Goal: Task Accomplishment & Management: Use online tool/utility

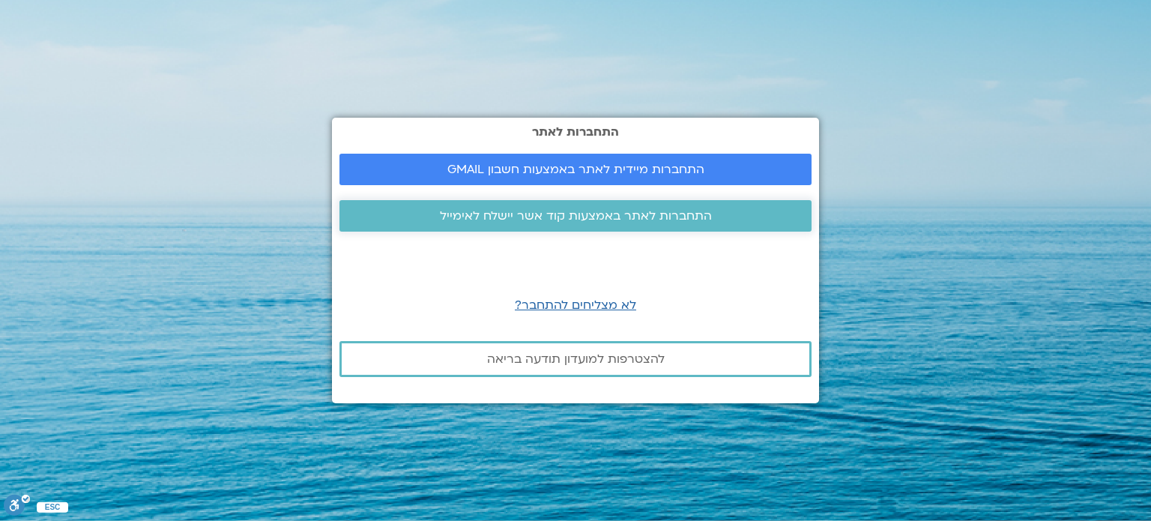
click at [564, 220] on span "התחברות לאתר באמצעות קוד אשר יישלח לאימייל" at bounding box center [576, 215] width 272 height 13
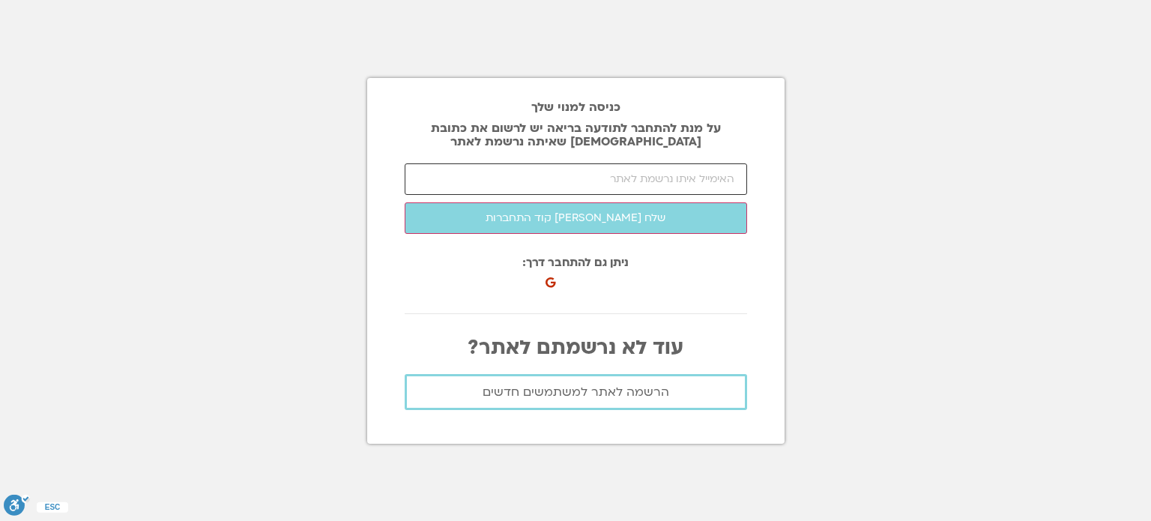
click at [594, 182] on input "email" at bounding box center [576, 178] width 343 height 31
paste input "81171"
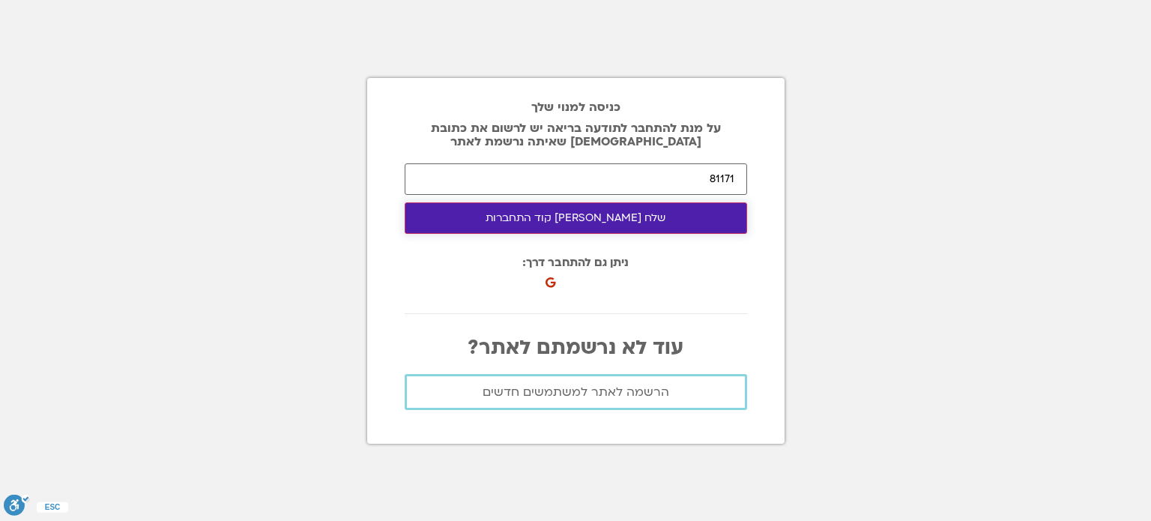
click at [647, 215] on button "שלח [PERSON_NAME] קוד התחברות" at bounding box center [576, 217] width 343 height 31
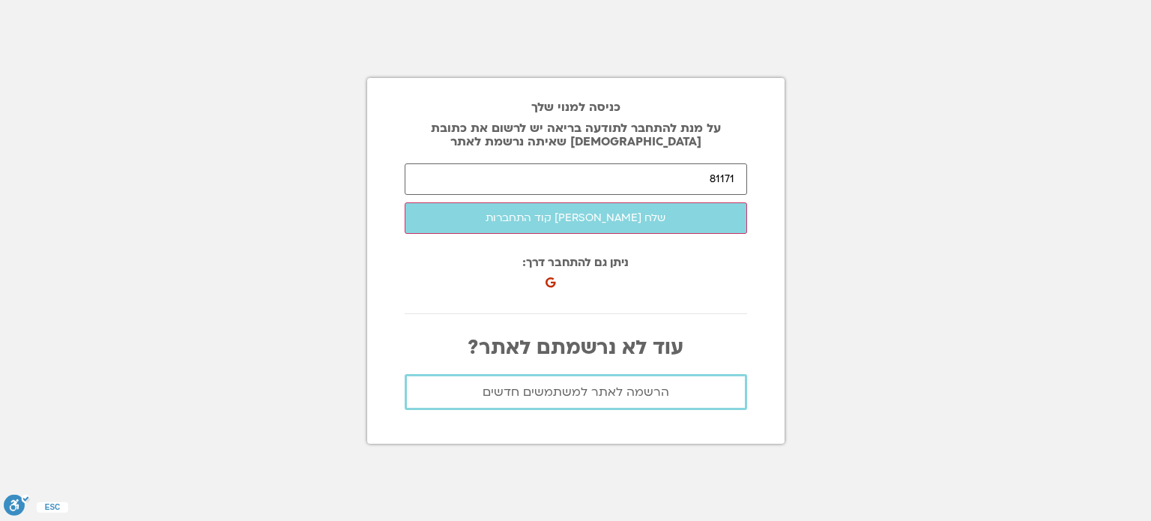
click at [458, 318] on div at bounding box center [576, 313] width 343 height 23
drag, startPoint x: 606, startPoint y: 178, endPoint x: 740, endPoint y: 178, distance: 133.4
click at [740, 178] on input "81171" at bounding box center [576, 178] width 343 height 31
type input "צ"
type input "i"
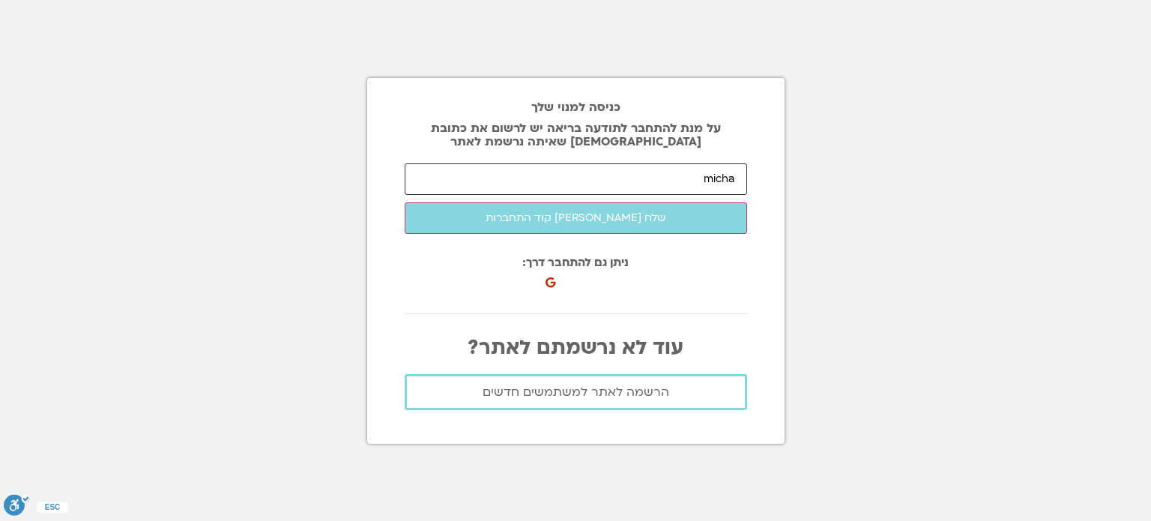
type input "[EMAIL_ADDRESS][DOMAIN_NAME]"
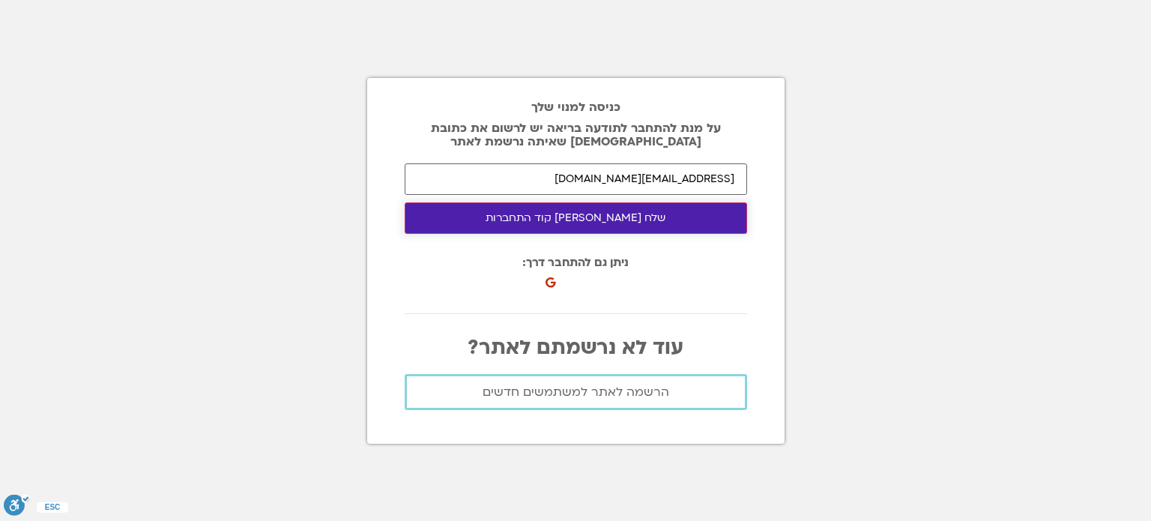
click at [612, 226] on button "שלח [PERSON_NAME] קוד התחברות" at bounding box center [576, 217] width 343 height 31
click at [615, 219] on button "שלח [PERSON_NAME] קוד התחברות" at bounding box center [576, 217] width 343 height 31
click at [468, 218] on button "שלח [PERSON_NAME] קוד התחברות" at bounding box center [576, 217] width 343 height 31
click at [622, 222] on button "שלח [PERSON_NAME] קוד התחברות" at bounding box center [576, 217] width 343 height 31
click at [534, 215] on button "שלח [PERSON_NAME] קוד התחברות" at bounding box center [576, 217] width 343 height 31
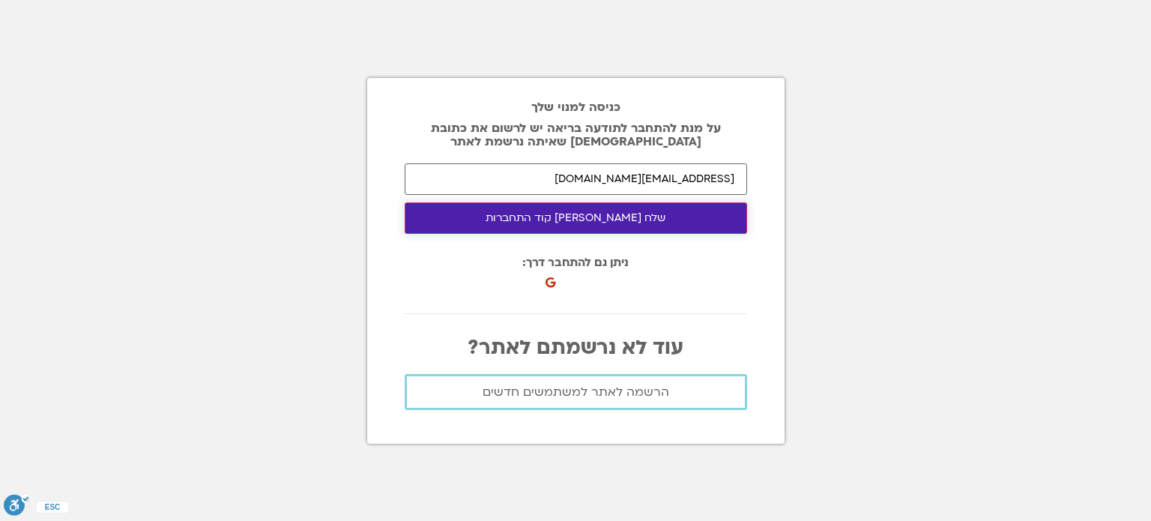
click at [638, 224] on button "שלח [PERSON_NAME] קוד התחברות" at bounding box center [576, 217] width 343 height 31
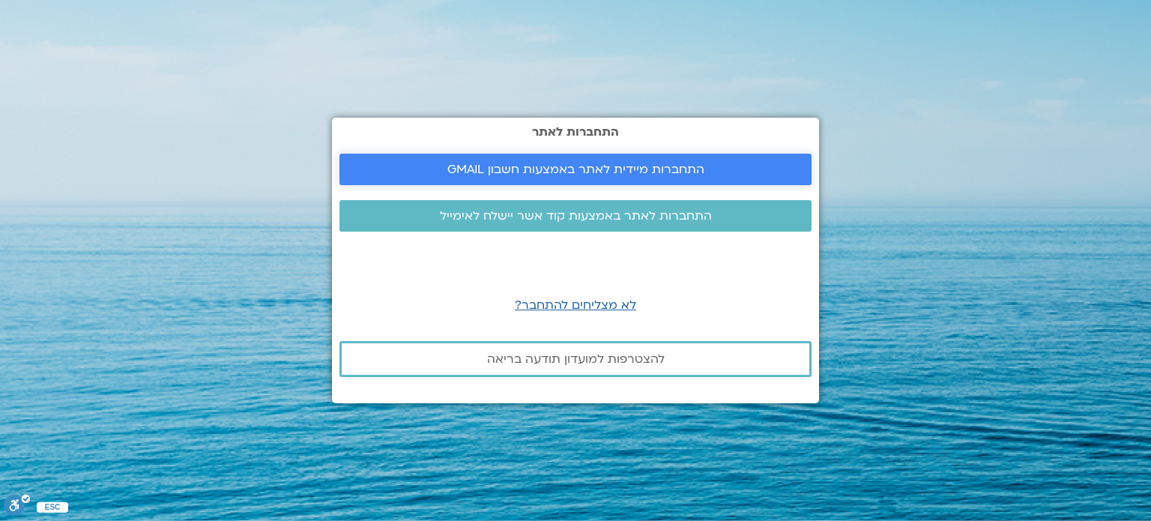
click at [630, 179] on link "התחברות מיידית לאתר באמצעות חשבון GMAIL" at bounding box center [576, 169] width 472 height 31
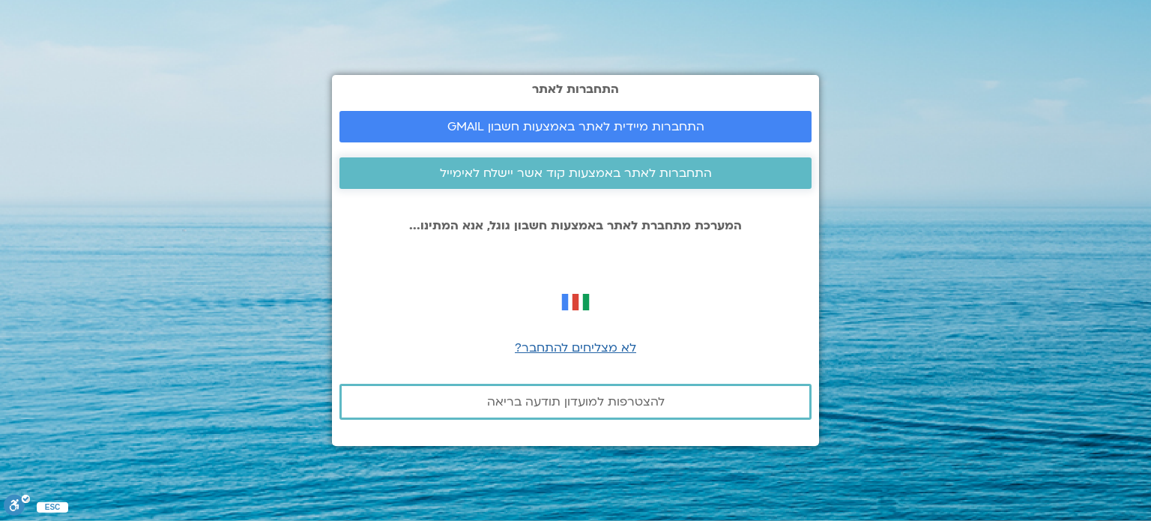
click at [664, 170] on span "התחברות לאתר באמצעות קוד אשר יישלח לאימייל" at bounding box center [576, 172] width 272 height 13
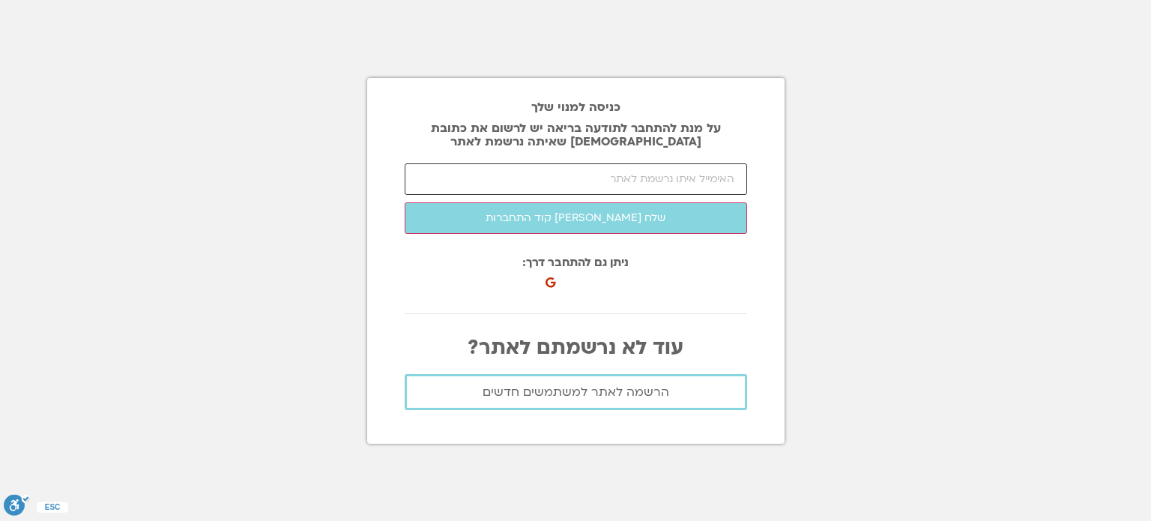
click at [700, 178] on input "email" at bounding box center [576, 178] width 343 height 31
type input "ר"
type input "r"
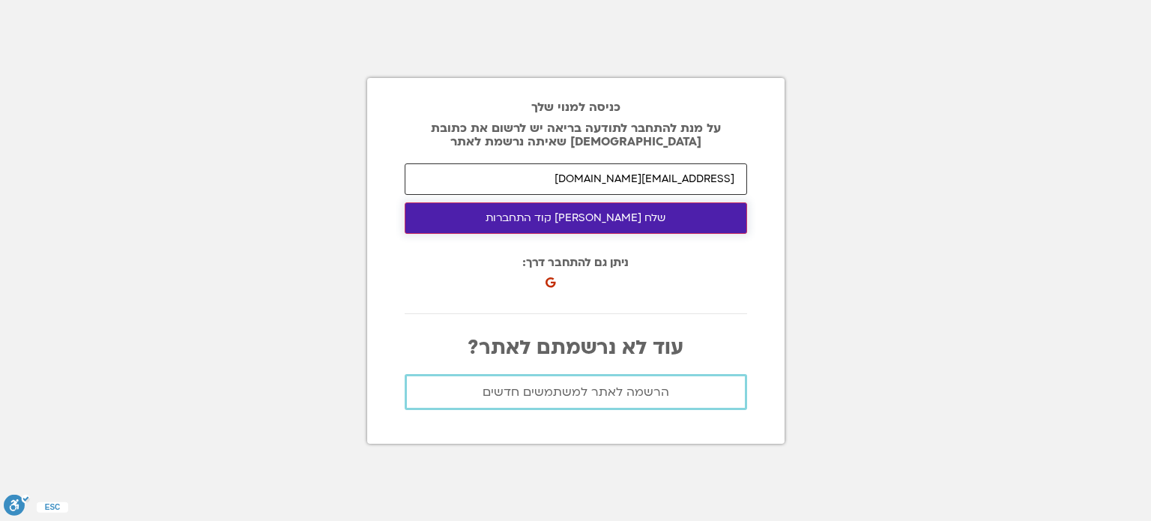
type input "michalrosner.nd@gmail.com"
click at [651, 232] on button "שלח לי קוד התחברות" at bounding box center [576, 217] width 343 height 31
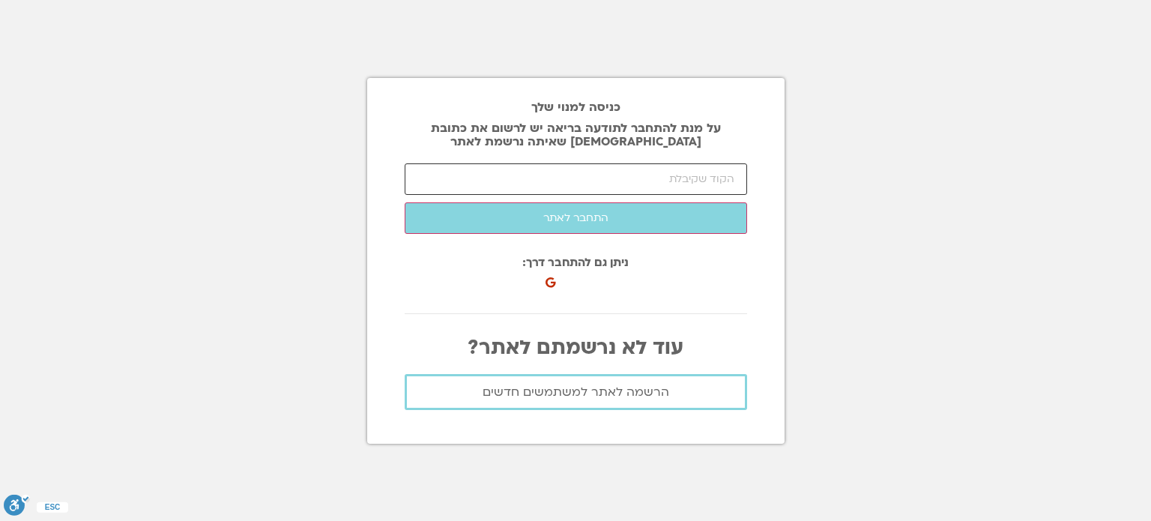
paste input "81171"
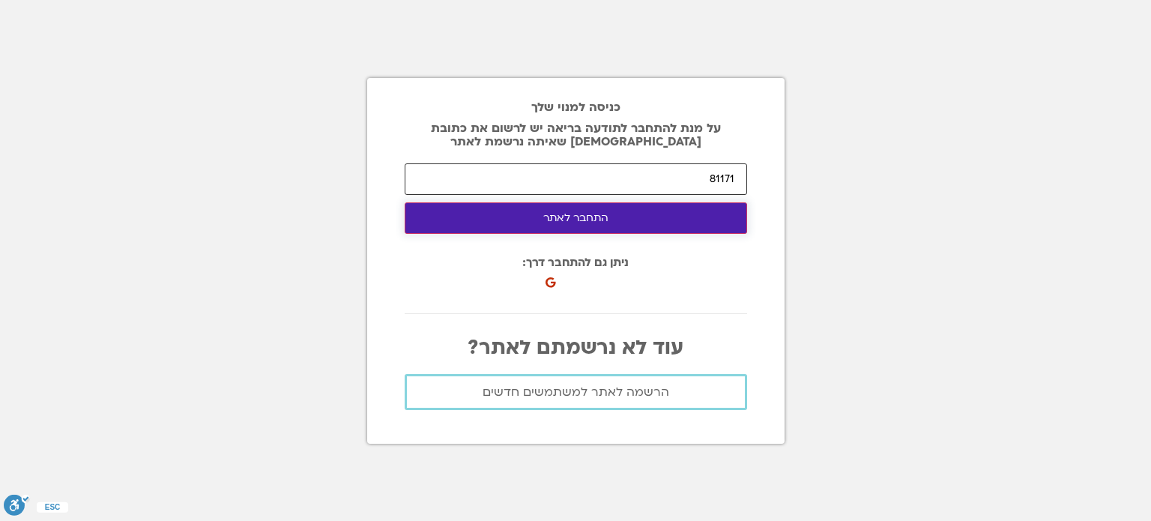
type input "81171"
click at [665, 222] on button "התחבר לאתר" at bounding box center [576, 217] width 343 height 31
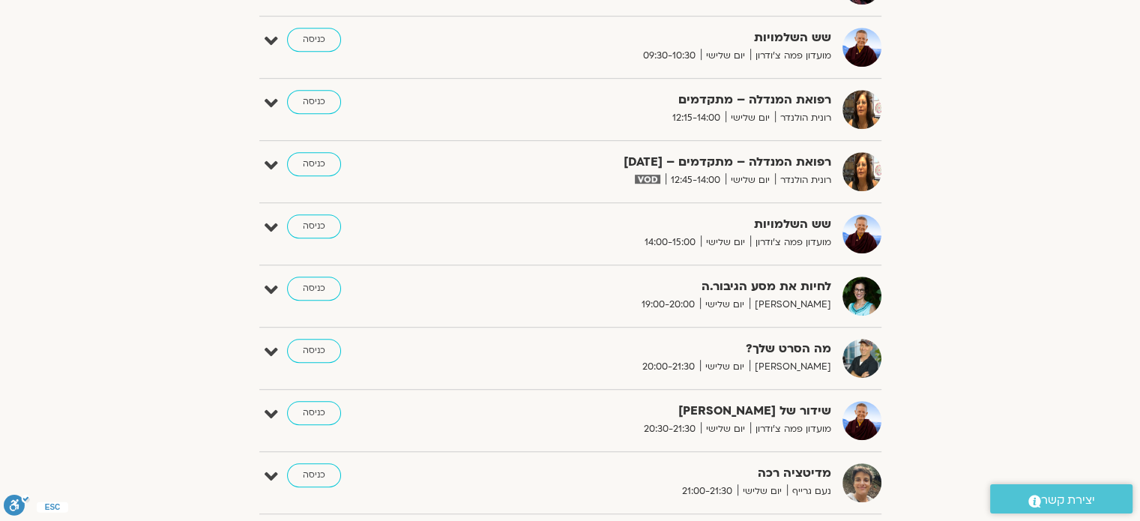
scroll to position [1069, 0]
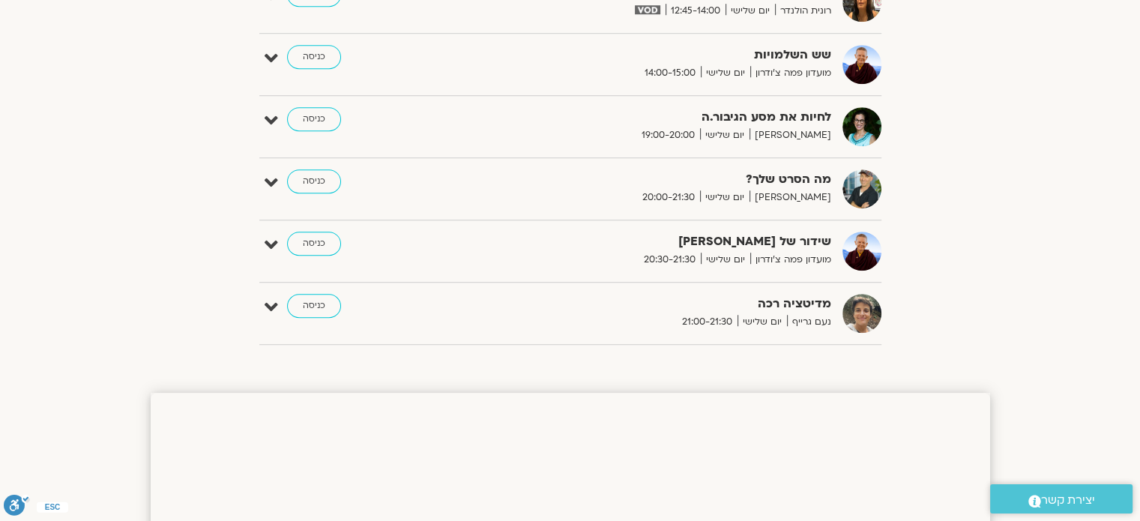
click at [693, 196] on span "20:00-21:30" at bounding box center [668, 198] width 63 height 16
click at [307, 179] on link "כניסה" at bounding box center [314, 181] width 54 height 24
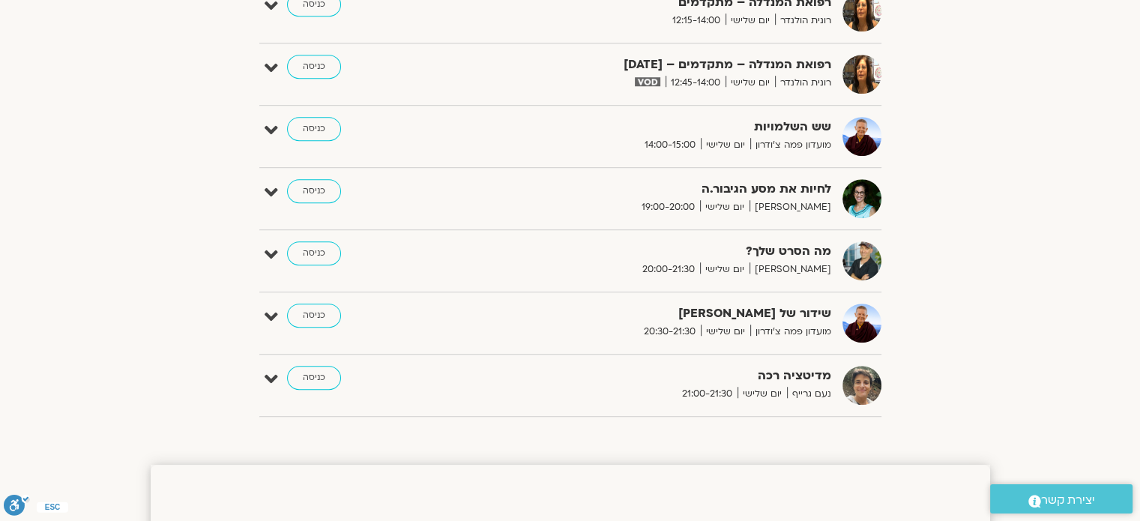
scroll to position [994, 0]
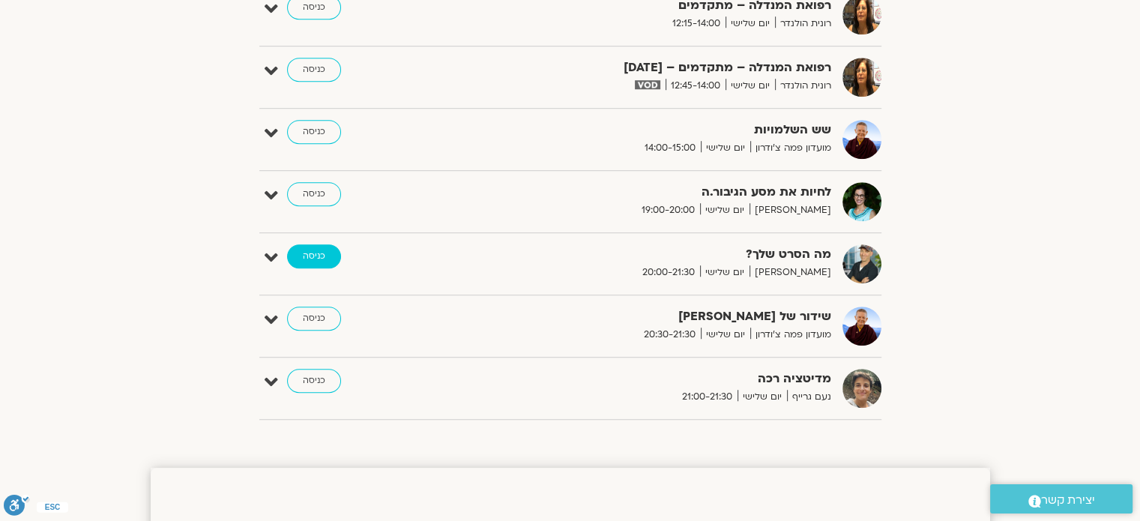
click at [321, 264] on link "כניסה" at bounding box center [314, 256] width 54 height 24
